Goal: Information Seeking & Learning: Learn about a topic

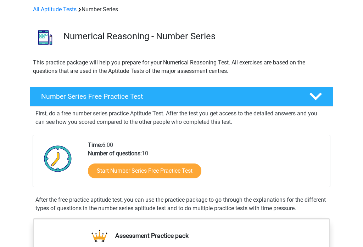
scroll to position [31, 0]
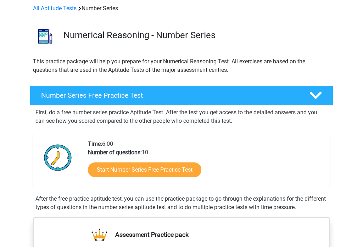
click at [187, 173] on link "Start Number Series Free Practice Test" at bounding box center [144, 170] width 113 height 15
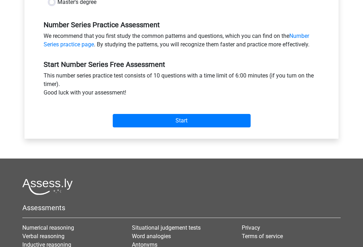
scroll to position [204, 0]
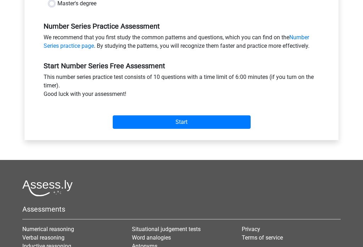
click at [230, 126] on input "Start" at bounding box center [182, 121] width 138 height 13
click at [211, 125] on input "Start" at bounding box center [182, 121] width 138 height 13
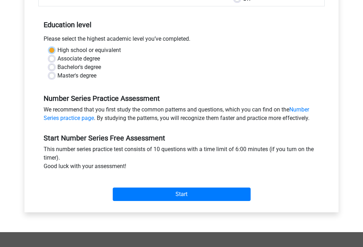
scroll to position [129, 0]
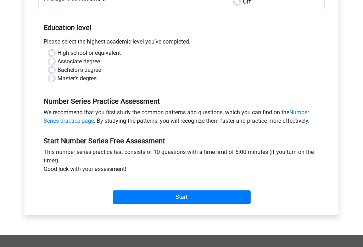
click at [198, 200] on input "Start" at bounding box center [182, 197] width 138 height 13
click at [58, 55] on label "High school or equivalent" at bounding box center [88, 53] width 63 height 8
click at [55, 55] on input "High school or equivalent" at bounding box center [52, 52] width 6 height 7
radio input "true"
click at [194, 198] on input "Start" at bounding box center [182, 197] width 138 height 13
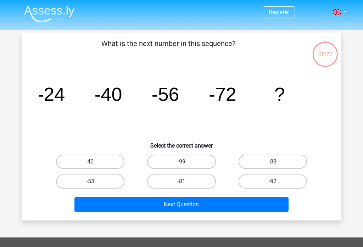
click at [292, 161] on label "-88" at bounding box center [272, 162] width 68 height 14
click at [277, 162] on input "-88" at bounding box center [274, 164] width 5 height 5
radio input "true"
click at [272, 204] on button "Next Question" at bounding box center [181, 204] width 214 height 15
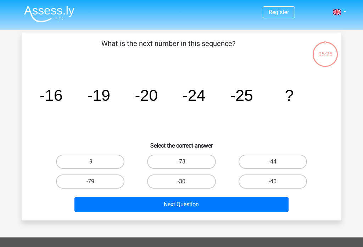
scroll to position [33, 0]
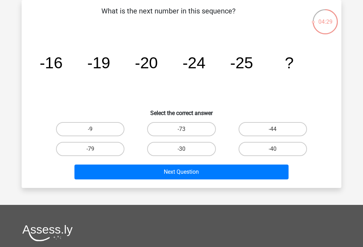
click at [191, 155] on label "-30" at bounding box center [181, 149] width 68 height 14
click at [186, 154] on input "-30" at bounding box center [183, 151] width 5 height 5
radio input "true"
click at [205, 179] on button "Next Question" at bounding box center [181, 172] width 214 height 15
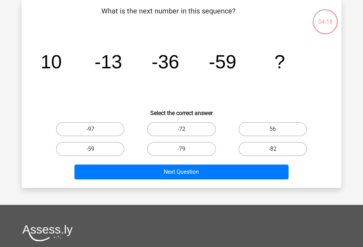
click at [194, 131] on label "-72" at bounding box center [181, 129] width 68 height 14
click at [186, 131] on input "-72" at bounding box center [183, 131] width 5 height 5
radio input "true"
click at [203, 180] on button "Next Question" at bounding box center [181, 172] width 214 height 15
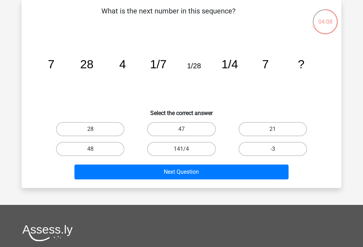
click at [270, 133] on label "21" at bounding box center [272, 129] width 68 height 14
click at [272, 133] on input "21" at bounding box center [274, 131] width 5 height 5
radio input "true"
click at [211, 174] on button "Next Question" at bounding box center [181, 172] width 214 height 15
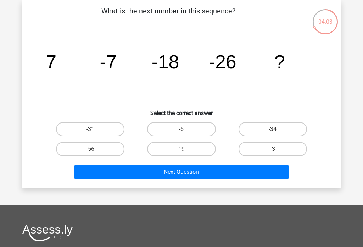
click at [193, 135] on label "-6" at bounding box center [181, 129] width 68 height 14
click at [186, 134] on input "-6" at bounding box center [183, 131] width 5 height 5
radio input "true"
click at [208, 184] on div "What is the next number in this sequence? image/svg+xml 7 -7 -18 -26 ? Select t…" at bounding box center [181, 94] width 319 height 188
click at [191, 175] on button "Next Question" at bounding box center [181, 172] width 214 height 15
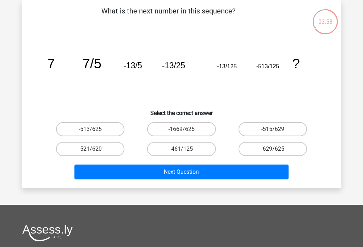
click at [192, 150] on label "-461/125" at bounding box center [181, 149] width 68 height 14
click at [186, 150] on input "-461/125" at bounding box center [183, 151] width 5 height 5
radio input "true"
click at [198, 180] on button "Next Question" at bounding box center [181, 172] width 214 height 15
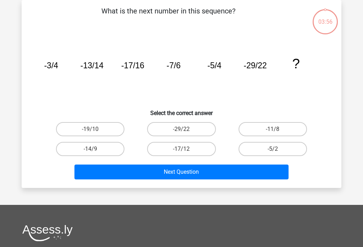
click at [184, 136] on label "-29/22" at bounding box center [181, 129] width 68 height 14
click at [184, 134] on input "-29/22" at bounding box center [183, 131] width 5 height 5
radio input "true"
click at [196, 179] on button "Next Question" at bounding box center [181, 172] width 214 height 15
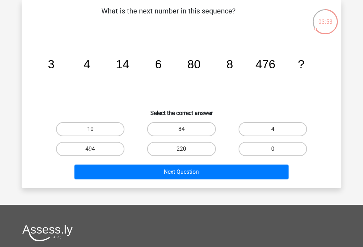
click at [193, 126] on label "84" at bounding box center [181, 129] width 68 height 14
click at [186, 129] on input "84" at bounding box center [183, 131] width 5 height 5
radio input "true"
click at [203, 179] on button "Next Question" at bounding box center [181, 172] width 214 height 15
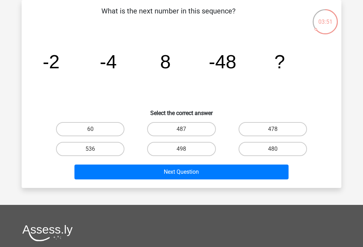
click at [190, 133] on label "487" at bounding box center [181, 129] width 68 height 14
click at [186, 133] on input "487" at bounding box center [183, 131] width 5 height 5
radio input "true"
click at [196, 176] on button "Next Question" at bounding box center [181, 172] width 214 height 15
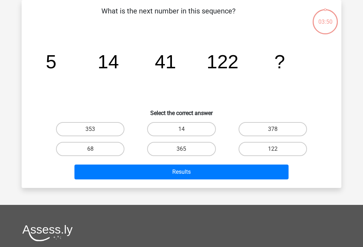
click at [188, 153] on label "365" at bounding box center [181, 149] width 68 height 14
click at [186, 153] on input "365" at bounding box center [183, 151] width 5 height 5
radio input "true"
click at [192, 180] on button "Results" at bounding box center [181, 172] width 214 height 15
